Goal: Task Accomplishment & Management: Manage account settings

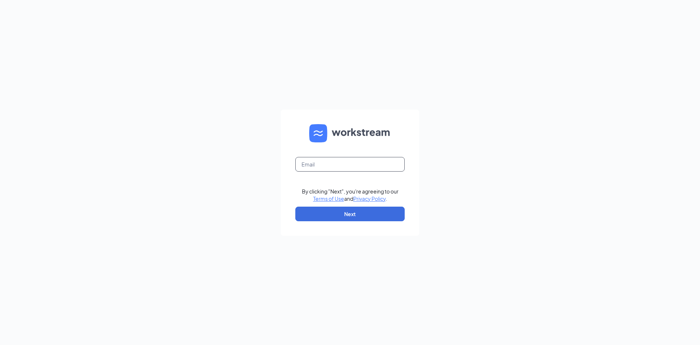
click at [344, 163] on input "text" at bounding box center [349, 164] width 109 height 15
type input "[EMAIL_ADDRESS][DOMAIN_NAME]"
click at [345, 211] on button "Next" at bounding box center [349, 213] width 109 height 15
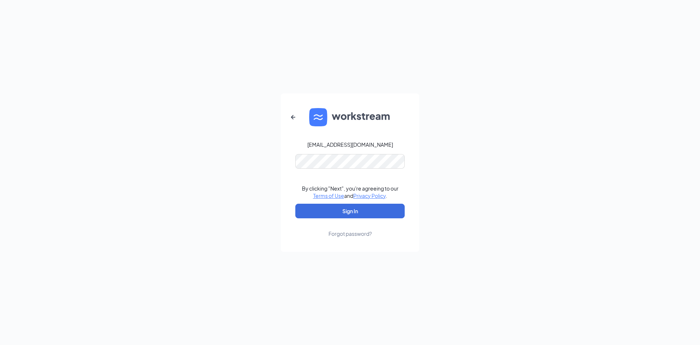
click at [311, 169] on form "[EMAIL_ADDRESS][DOMAIN_NAME] By clicking "Next", you're agreeing to our Terms o…" at bounding box center [350, 172] width 139 height 158
click at [325, 207] on button "Sign In" at bounding box center [349, 211] width 109 height 15
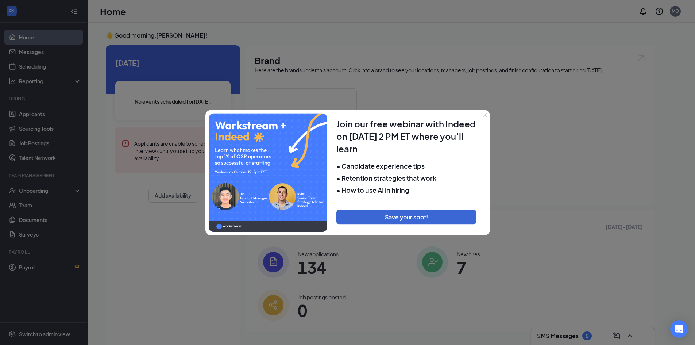
click at [486, 112] on button "Close" at bounding box center [485, 115] width 10 height 10
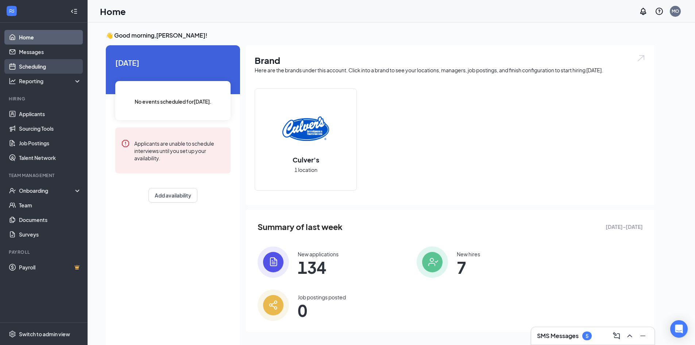
click at [49, 68] on link "Scheduling" at bounding box center [50, 66] width 62 height 15
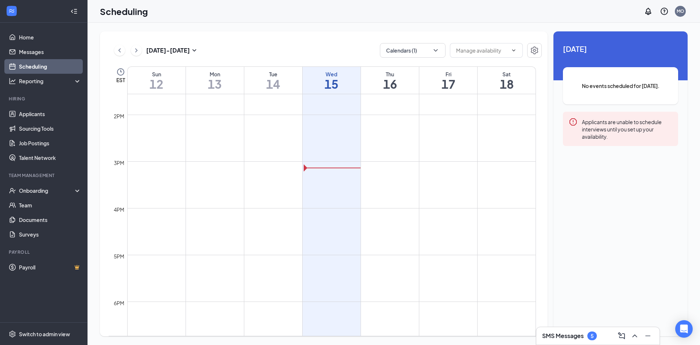
scroll to position [578, 0]
click at [426, 46] on button "Calendars (1)" at bounding box center [413, 50] width 66 height 15
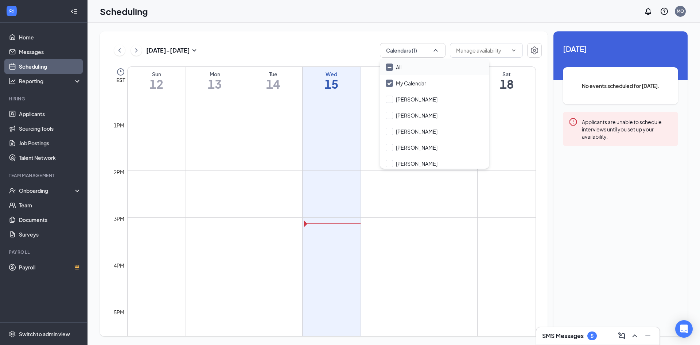
click at [393, 67] on input "All" at bounding box center [394, 66] width 16 height 7
checkbox input "true"
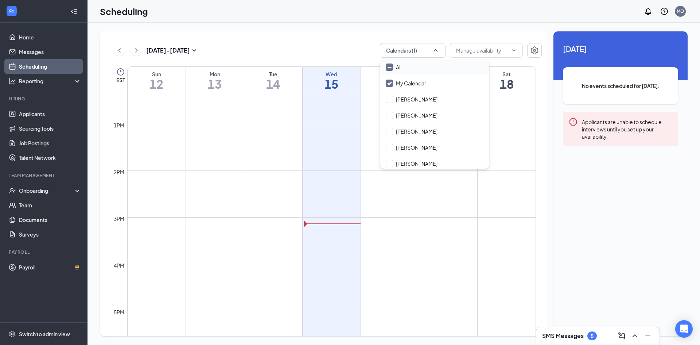
checkbox input "true"
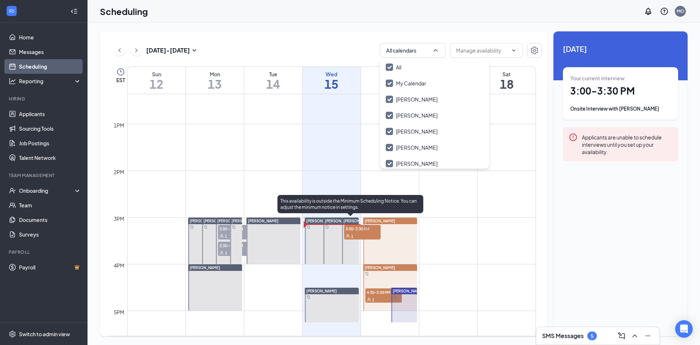
click at [361, 233] on div "1" at bounding box center [362, 235] width 36 height 7
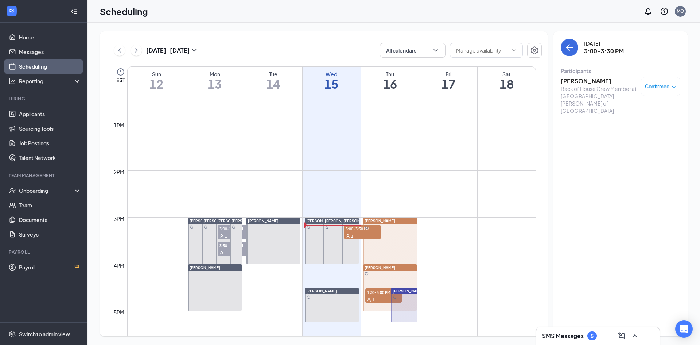
click at [560, 93] on div "Wednesday, Oct 15 3:00-3:30 PM Participants Daquan Littleton Back of House Crew…" at bounding box center [621, 183] width 134 height 305
click at [572, 89] on div "Back of House Crew Member at Culver's of Gainesville" at bounding box center [599, 99] width 77 height 29
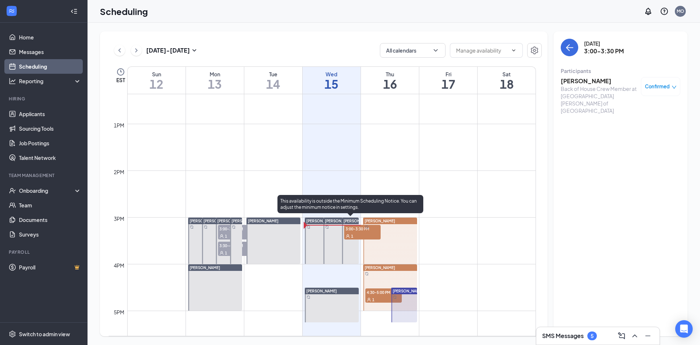
click at [357, 240] on div at bounding box center [350, 240] width 17 height 46
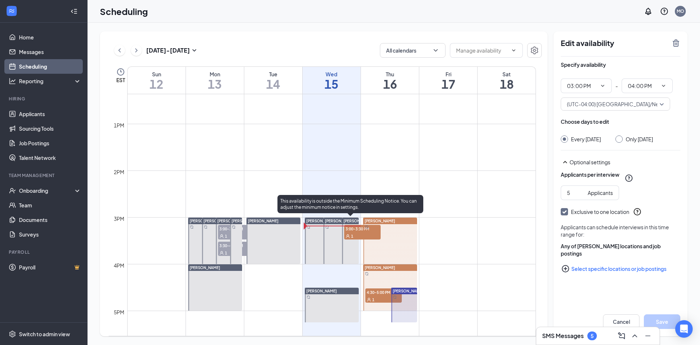
click at [361, 234] on div "1" at bounding box center [362, 235] width 36 height 7
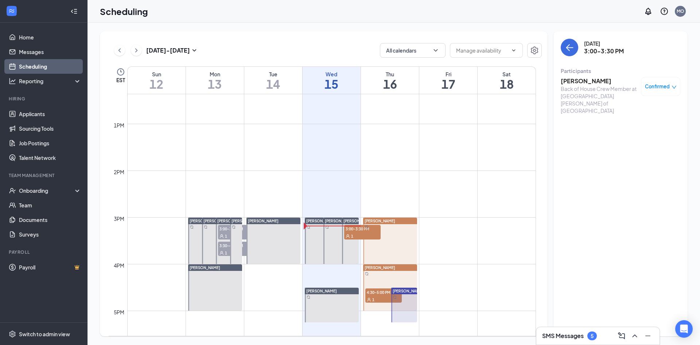
click at [571, 77] on h3 "Daquan Littleton" at bounding box center [599, 81] width 77 height 8
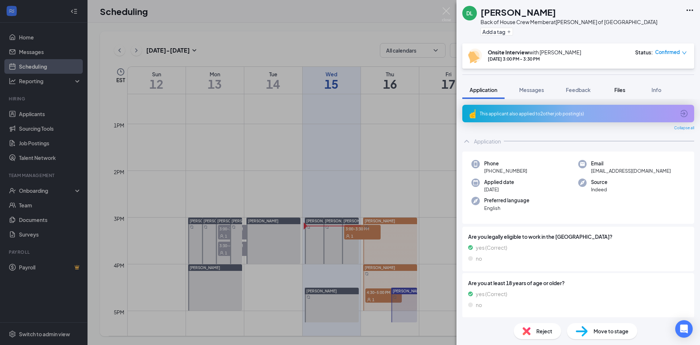
click at [620, 88] on span "Files" at bounding box center [620, 89] width 11 height 7
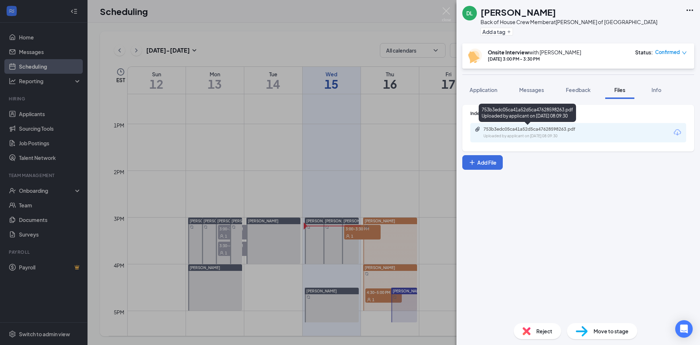
click at [501, 133] on div "753b3edc05ca41a52d5ca47628598263.pdf Uploaded by applicant on Oct 13, 2025 at 0…" at bounding box center [534, 132] width 118 height 13
